Goal: Task Accomplishment & Management: Manage account settings

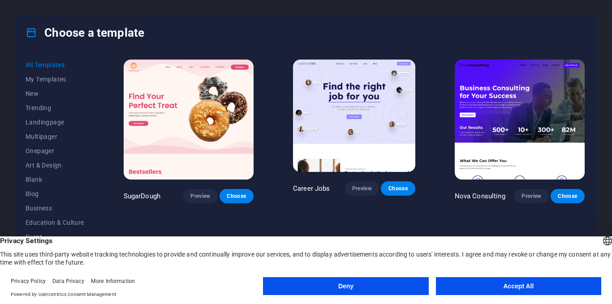
click at [558, 279] on button "Accept All" at bounding box center [518, 286] width 165 height 18
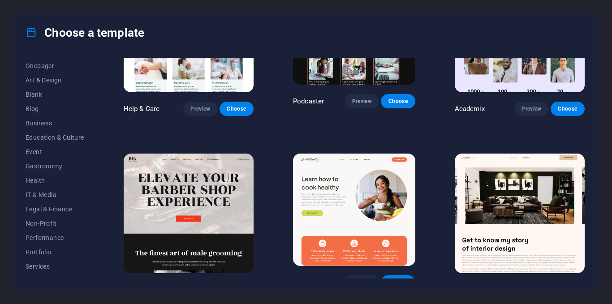
scroll to position [72, 0]
click at [38, 108] on span "Blank" at bounding box center [55, 107] width 59 height 7
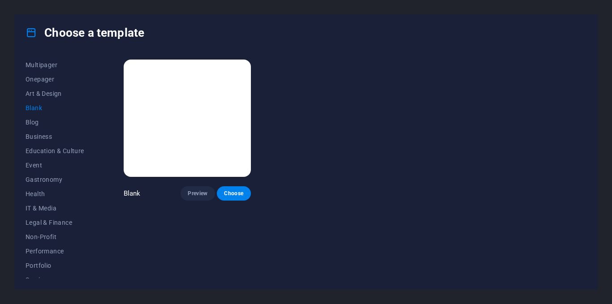
scroll to position [0, 0]
click at [40, 119] on span "Blog" at bounding box center [55, 122] width 59 height 7
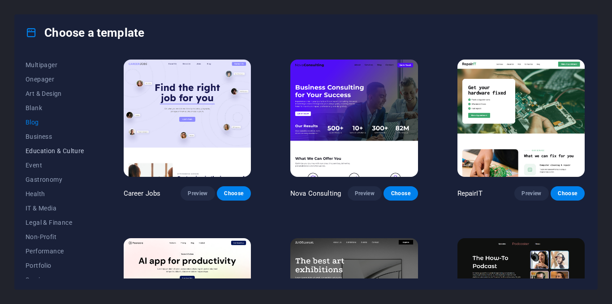
click at [57, 149] on span "Education & Culture" at bounding box center [55, 150] width 59 height 7
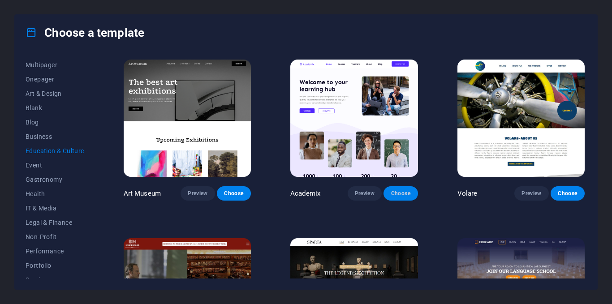
click at [402, 190] on span "Choose" at bounding box center [401, 193] width 20 height 7
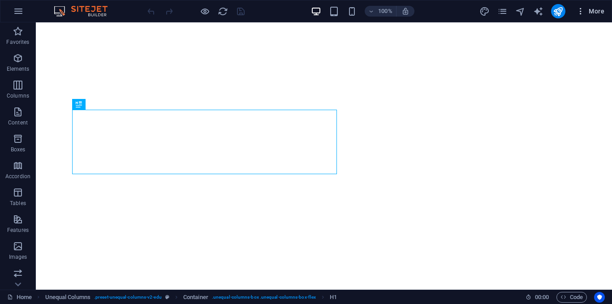
click at [601, 9] on span "More" at bounding box center [590, 11] width 28 height 9
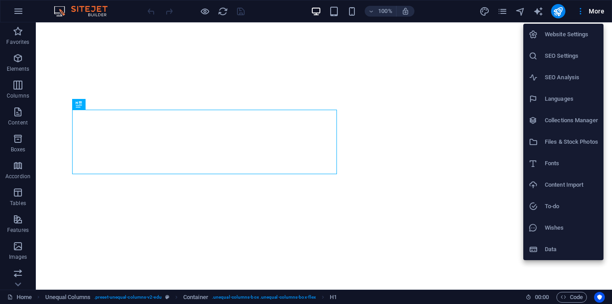
click at [583, 38] on h6 "Website Settings" at bounding box center [571, 34] width 53 height 11
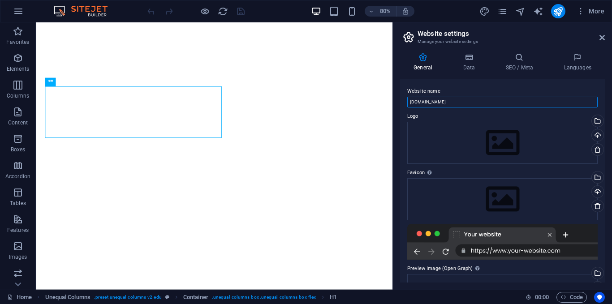
click at [472, 103] on input "[DOMAIN_NAME]" at bounding box center [502, 102] width 190 height 11
type input "FT STORE"
click at [548, 234] on div at bounding box center [502, 242] width 190 height 36
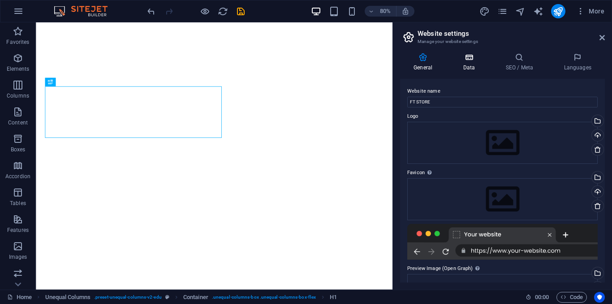
click at [467, 58] on icon at bounding box center [468, 57] width 39 height 9
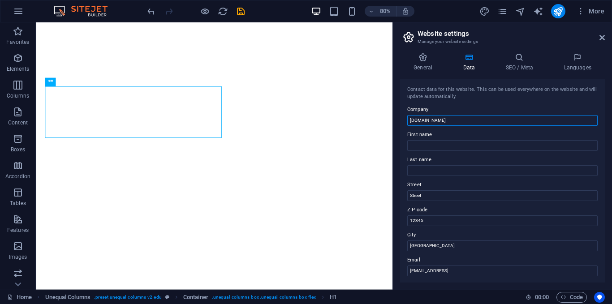
click at [482, 123] on input "[DOMAIN_NAME]" at bounding box center [502, 120] width 190 height 11
type input "FT STORE"
click at [522, 60] on icon at bounding box center [519, 57] width 55 height 9
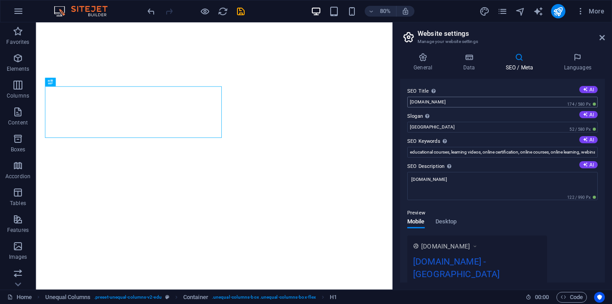
click at [539, 95] on label "SEO Title The title of your website - make it something that stands out in sear…" at bounding box center [502, 91] width 190 height 11
click at [539, 97] on input "[DOMAIN_NAME]" at bounding box center [502, 102] width 190 height 11
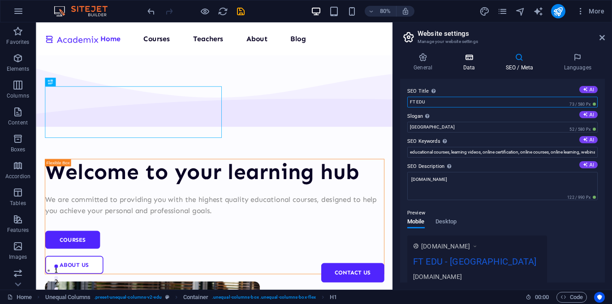
type input "FT EDU"
click at [478, 62] on h4 "Data" at bounding box center [470, 62] width 43 height 19
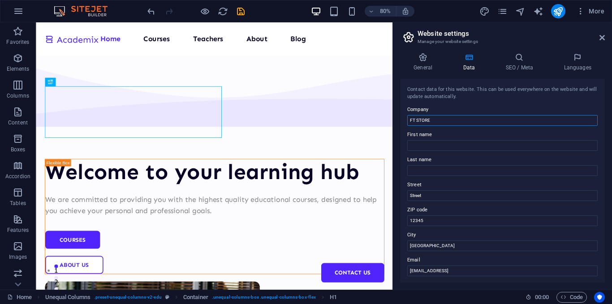
click at [482, 119] on input "FT STORE" at bounding box center [502, 120] width 190 height 11
type input "FT EDU"
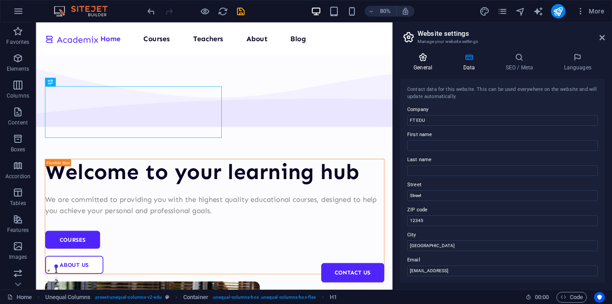
click at [422, 60] on icon at bounding box center [423, 57] width 46 height 9
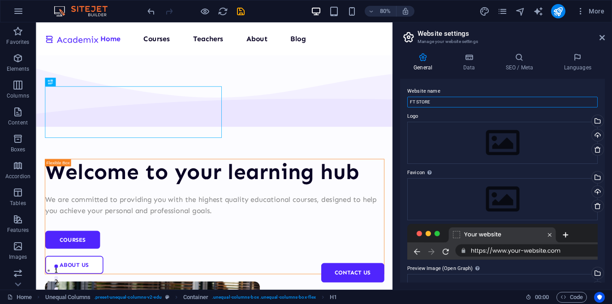
click at [456, 104] on input "FT STORE" at bounding box center [502, 102] width 190 height 11
type input "FT EDU"
click at [475, 63] on h4 "Data" at bounding box center [470, 62] width 43 height 19
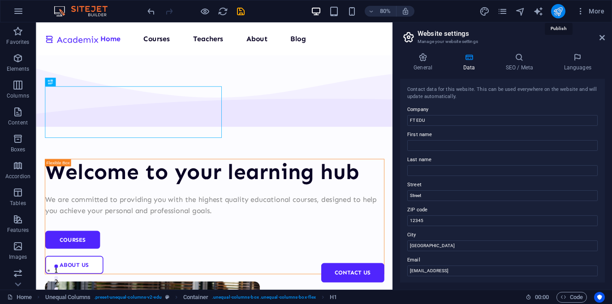
click at [560, 10] on icon "publish" at bounding box center [558, 11] width 10 height 10
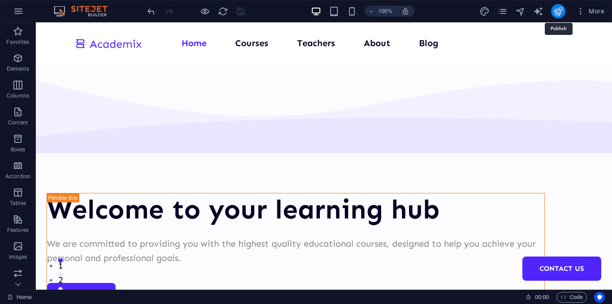
click at [560, 10] on icon "publish" at bounding box center [558, 11] width 10 height 10
